Goal: Task Accomplishment & Management: Manage account settings

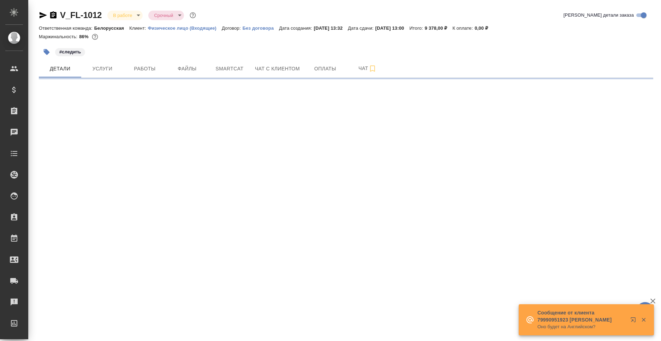
select select "RU"
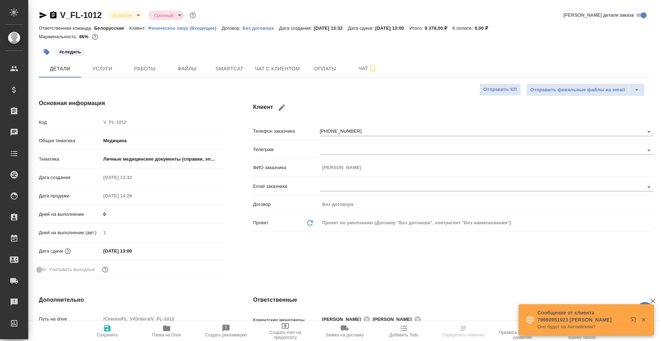
type textarea "x"
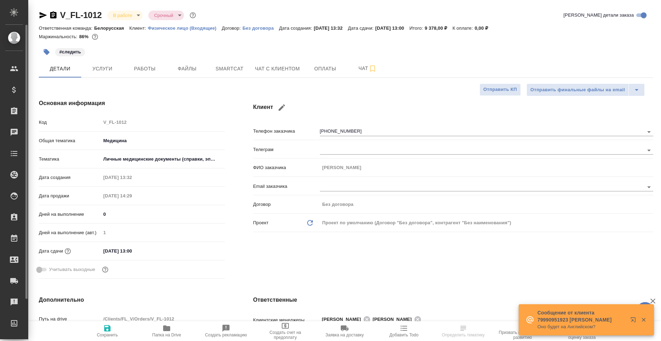
type textarea "x"
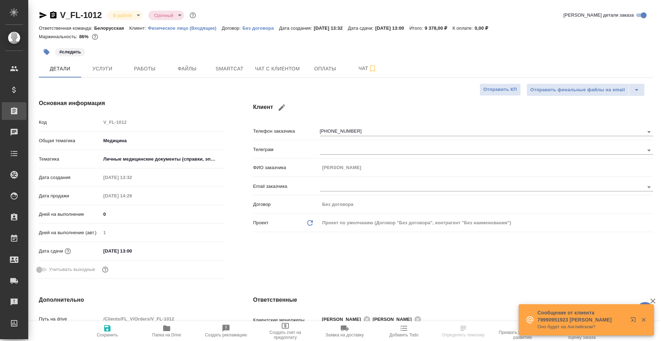
type textarea "x"
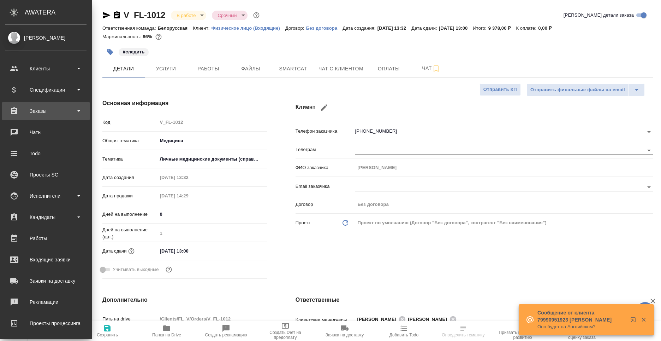
click at [26, 116] on div "Заказы" at bounding box center [46, 111] width 88 height 18
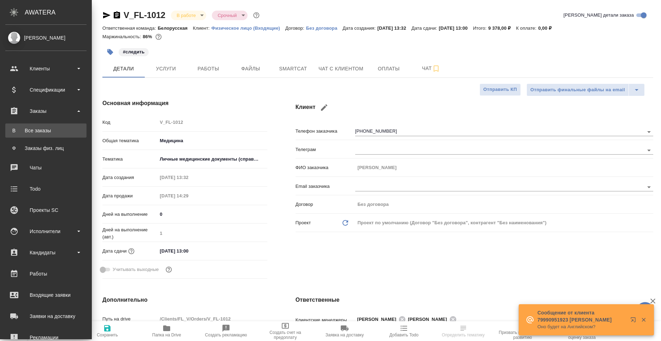
click at [43, 128] on div "Все заказы" at bounding box center [46, 130] width 74 height 7
type textarea "x"
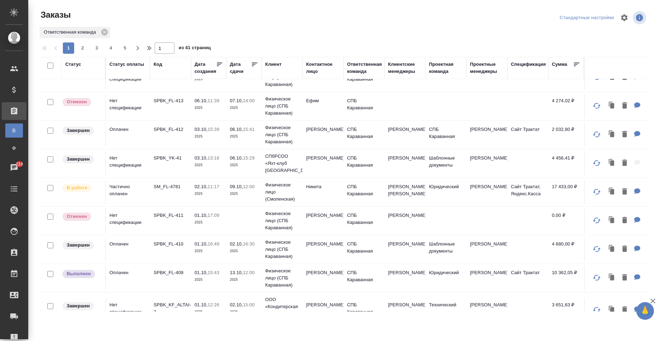
scroll to position [177, 0]
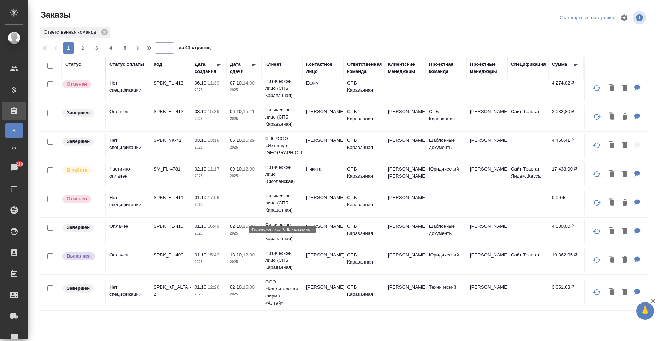
click at [267, 213] on p "Физическое лицо (СПБ Караванная)" at bounding box center [282, 202] width 34 height 21
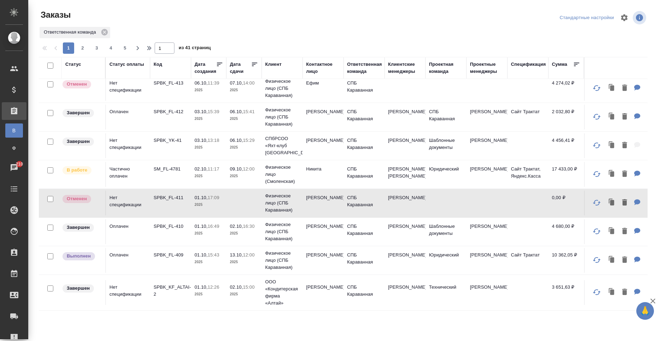
click at [257, 272] on td "13.10, 12:00 2025" at bounding box center [243, 260] width 35 height 25
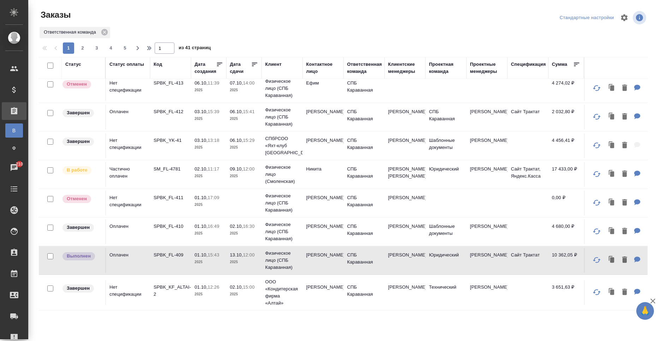
click at [320, 182] on td "Никита" at bounding box center [323, 174] width 41 height 25
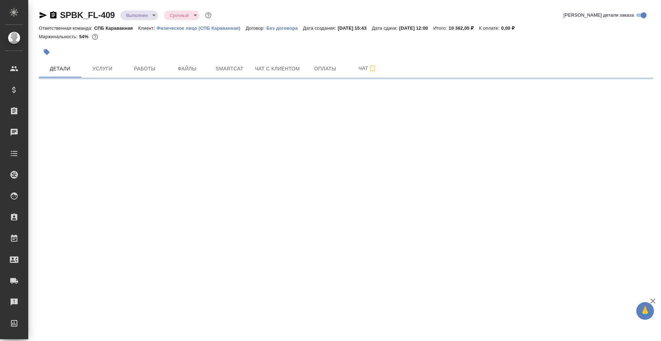
select select "RU"
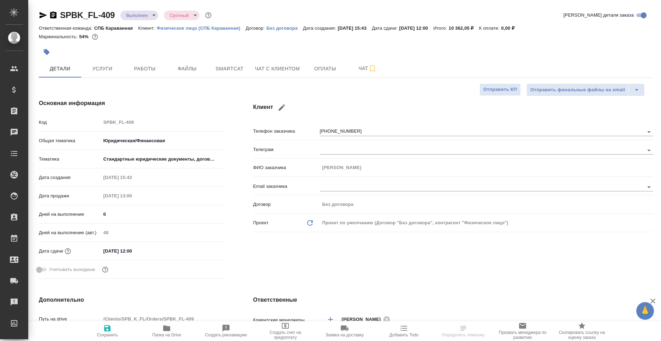
click at [52, 16] on icon "button" at bounding box center [53, 14] width 6 height 7
type textarea "x"
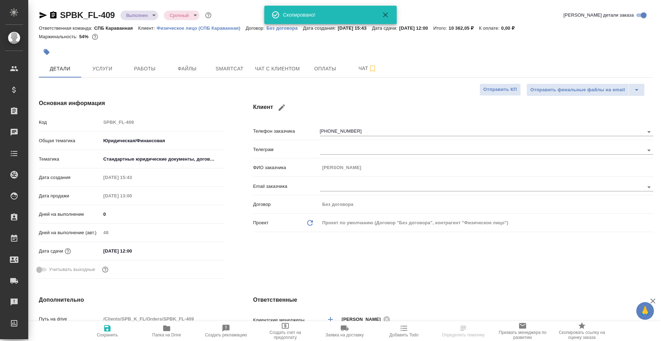
type textarea "x"
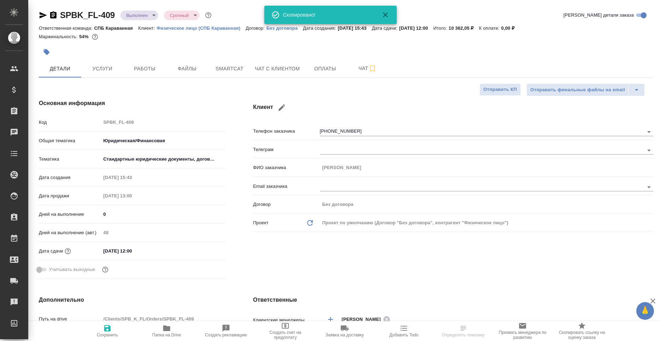
type textarea "x"
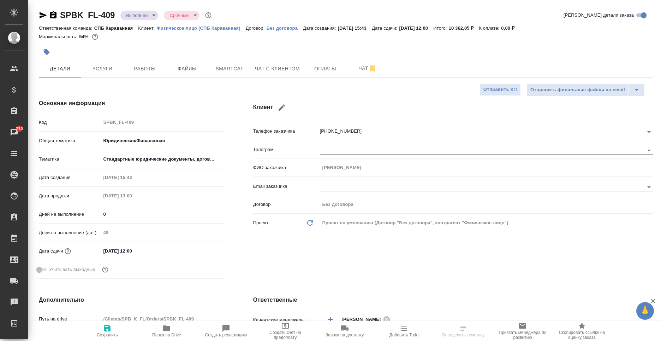
type textarea "x"
select select "RU"
type textarea "x"
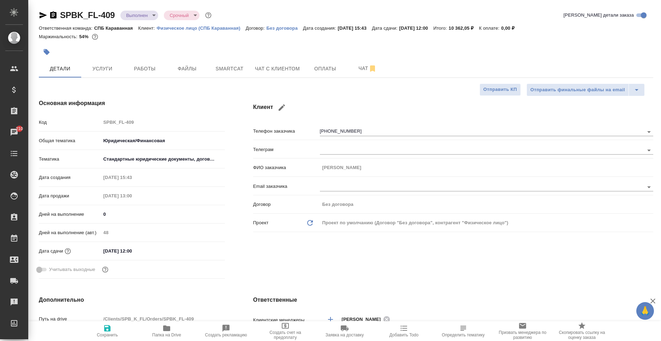
type textarea "x"
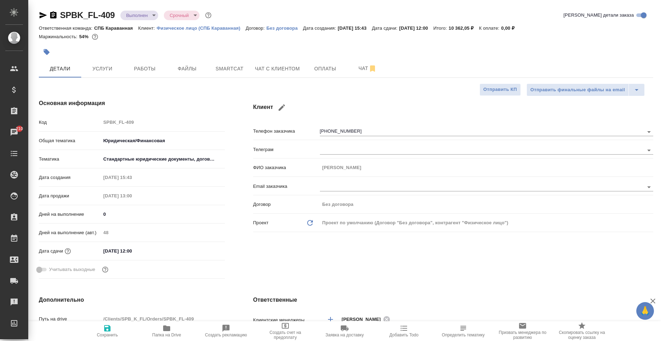
type textarea "x"
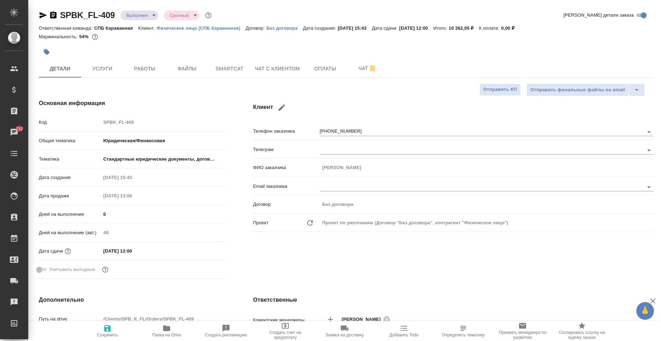
type textarea "x"
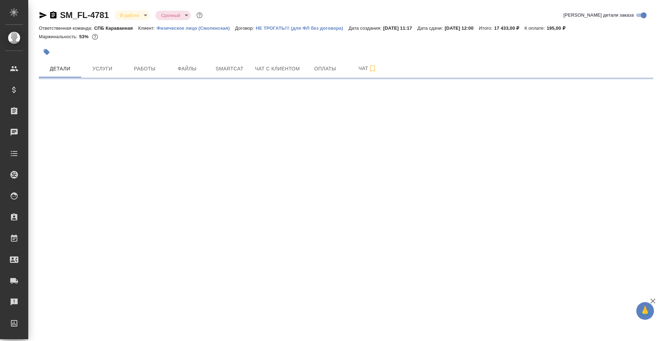
click at [53, 18] on icon "button" at bounding box center [53, 14] width 6 height 7
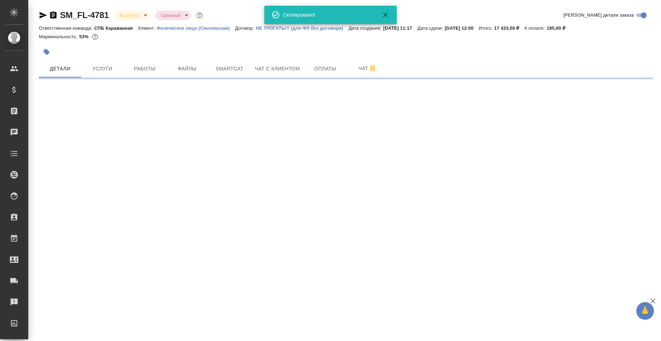
select select "RU"
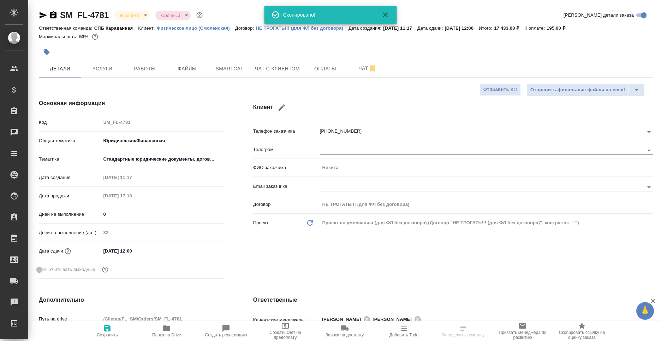
type textarea "x"
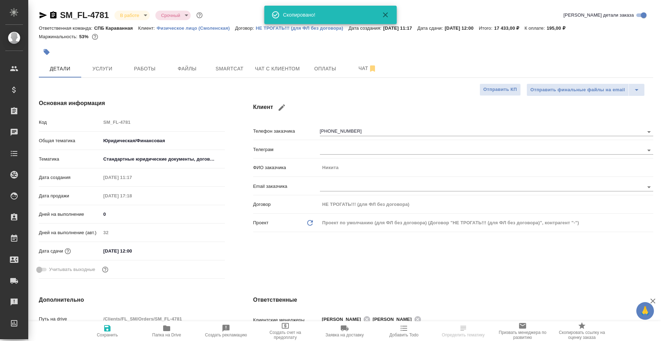
type textarea "x"
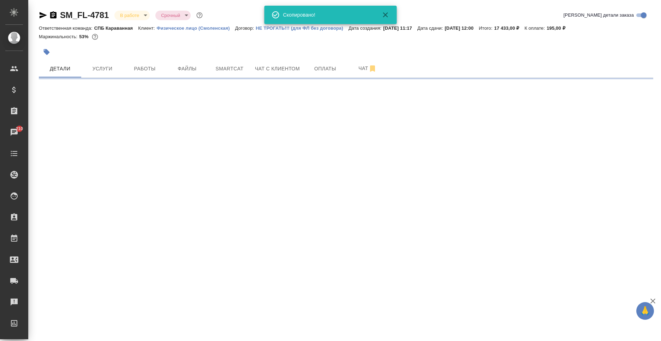
select select "RU"
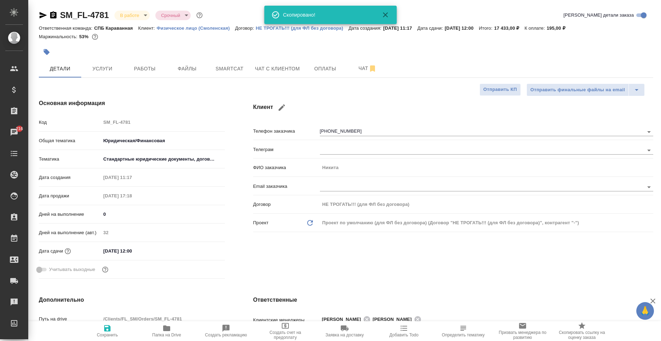
type textarea "x"
